Goal: Navigation & Orientation: Find specific page/section

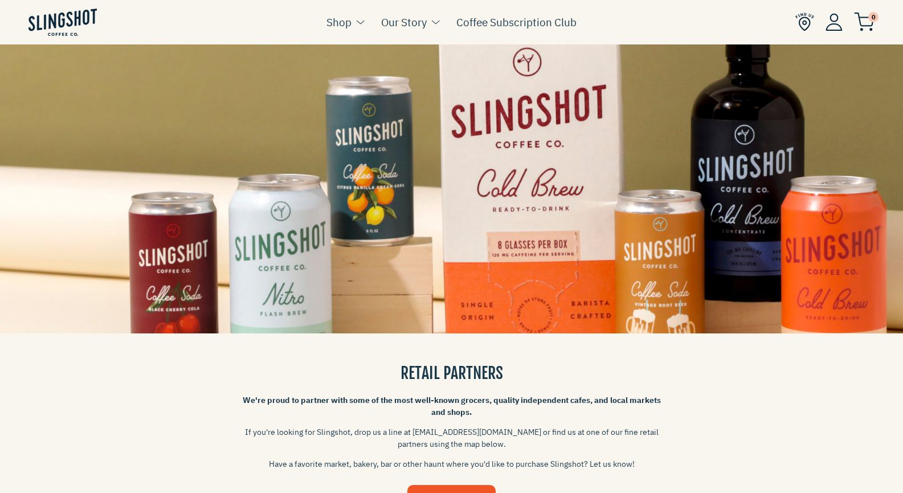
scroll to position [431, 0]
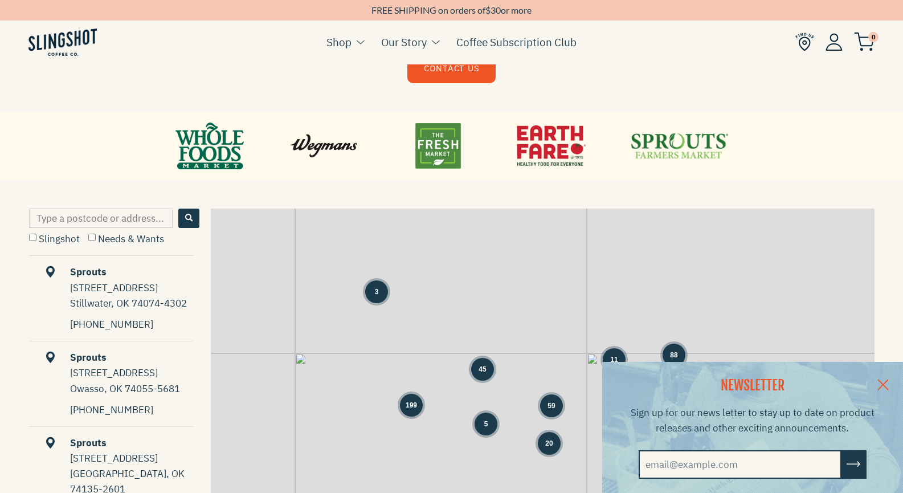
click at [127, 211] on input "Type a postcode or address..." at bounding box center [101, 218] width 144 height 19
type input "44266"
drag, startPoint x: 549, startPoint y: 385, endPoint x: 388, endPoint y: 234, distance: 220.9
click at [388, 234] on body "Skip to content FREE SHIPPING on orders of $ 30 or more Shop See More Coffee Se…" at bounding box center [451, 282] width 903 height 1426
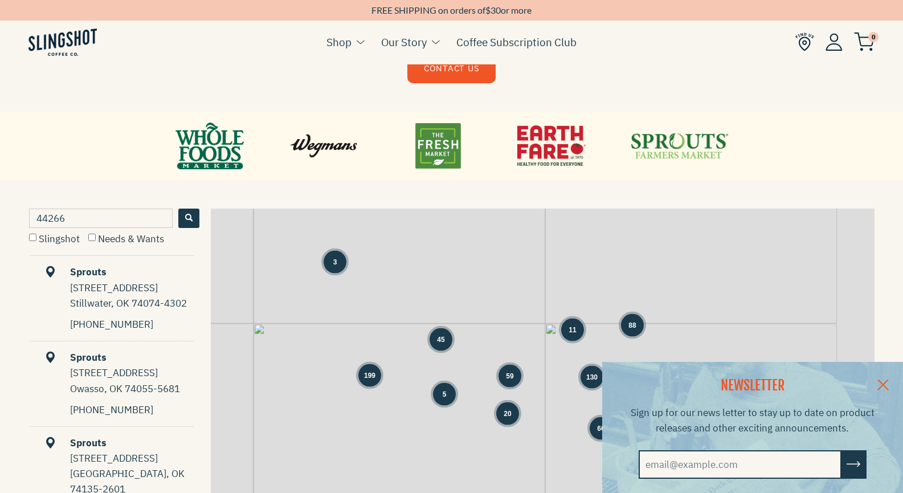
drag, startPoint x: 445, startPoint y: 309, endPoint x: 361, endPoint y: 243, distance: 106.4
click at [361, 243] on div "3 45 59 11 88 199 5 130 20 66 + −" at bounding box center [543, 383] width 664 height 349
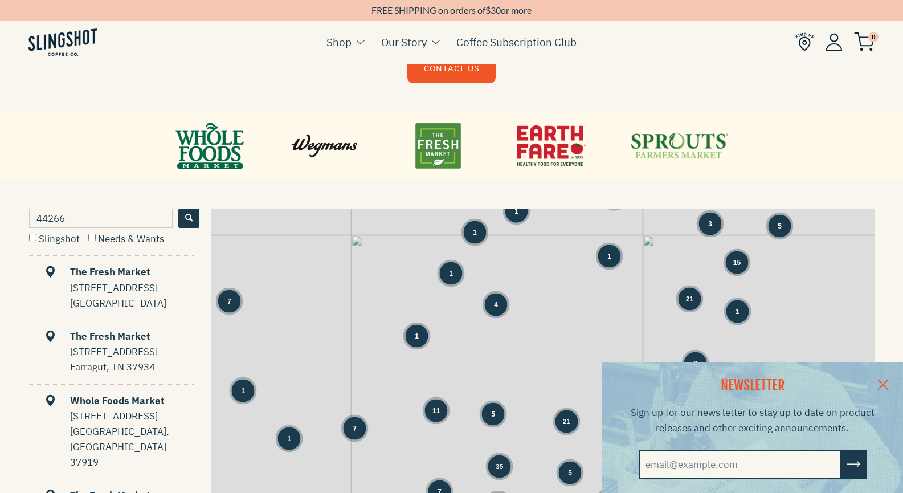
drag, startPoint x: 571, startPoint y: 281, endPoint x: 501, endPoint y: 259, distance: 73.5
click at [501, 259] on div "31 1 1 7 8 4 1 4 1 3 3 20 8 2 1 1 3 5 1 1 15 4 21 1 1" at bounding box center [543, 383] width 664 height 349
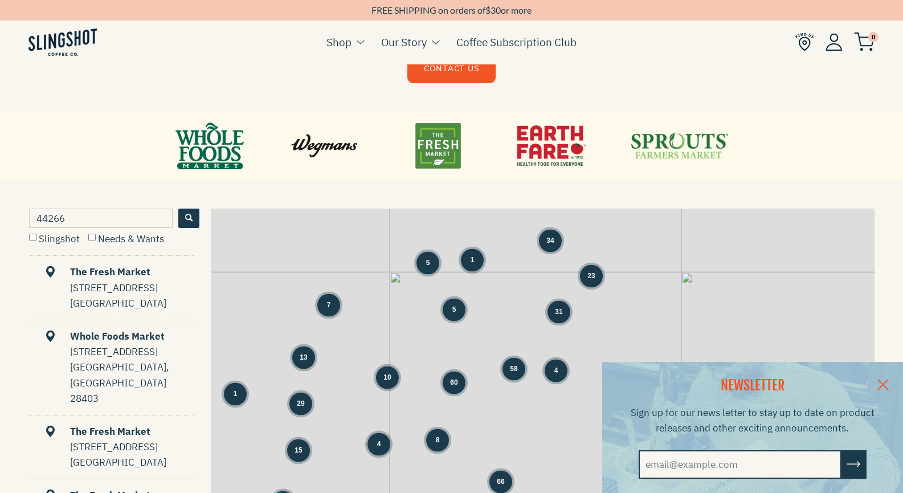
drag, startPoint x: 465, startPoint y: 290, endPoint x: 503, endPoint y: 337, distance: 60.9
click at [503, 337] on div "3 66 34 23 39 5 31 5 1 1 7 5 31 104 12 8 13 10 60 58 4 44 4 1 29 15 4 8 1" at bounding box center [543, 383] width 664 height 349
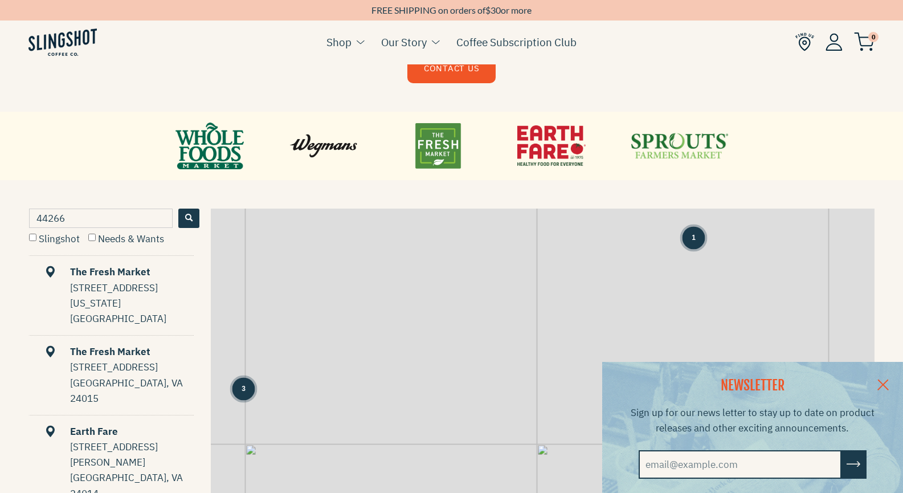
drag, startPoint x: 406, startPoint y: 266, endPoint x: 422, endPoint y: 298, distance: 35.9
click at [422, 298] on div "1 1 1 1 1 1 1 1 2 3 10 1 3 5 3 5 6 13 1 2 1 2 8 2 9 1" at bounding box center [543, 383] width 664 height 349
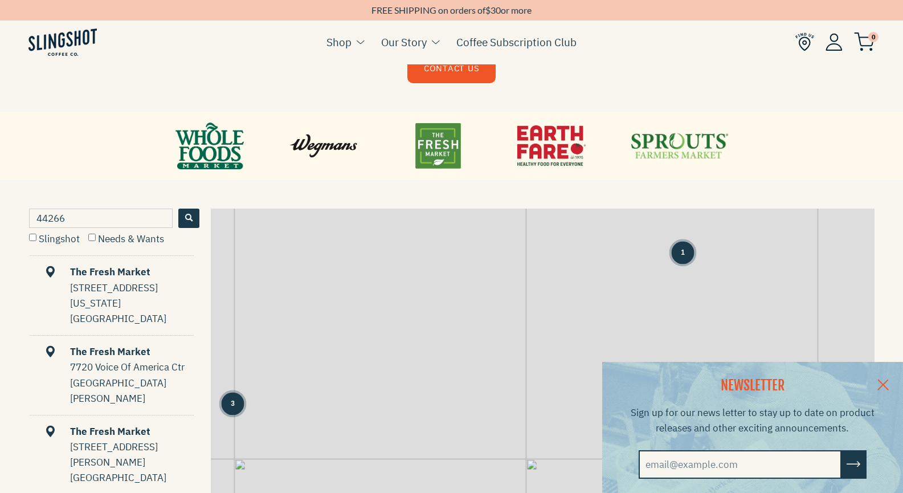
click at [686, 255] on div "1" at bounding box center [683, 252] width 23 height 23
